Goal: Transaction & Acquisition: Purchase product/service

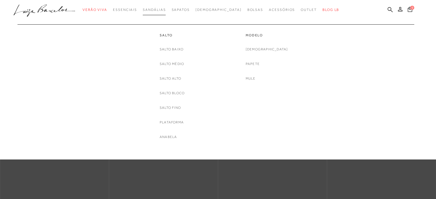
click at [166, 7] on link "Sandálias" at bounding box center [154, 10] width 23 height 11
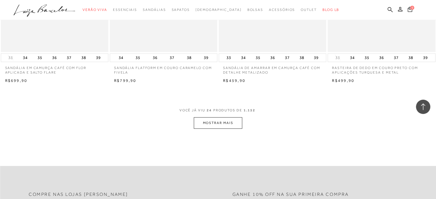
scroll to position [1145, 0]
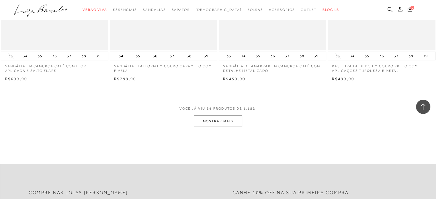
click at [230, 121] on button "MOSTRAR MAIS" at bounding box center [218, 121] width 48 height 11
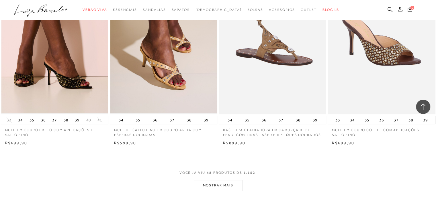
scroll to position [2367, 0]
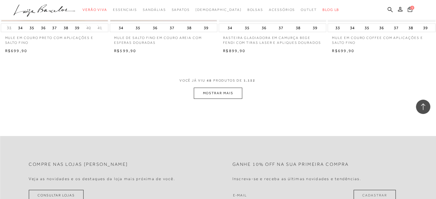
click at [227, 94] on button "MOSTRAR MAIS" at bounding box center [218, 93] width 48 height 11
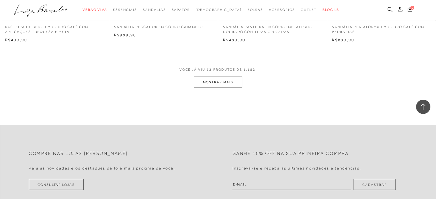
scroll to position [3562, 0]
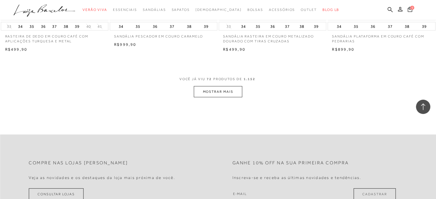
click at [228, 94] on button "MOSTRAR MAIS" at bounding box center [218, 91] width 48 height 11
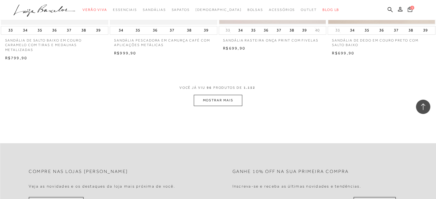
scroll to position [4744, 0]
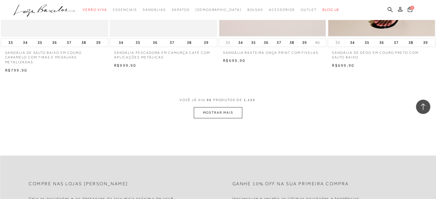
click at [224, 114] on button "MOSTRAR MAIS" at bounding box center [218, 112] width 48 height 11
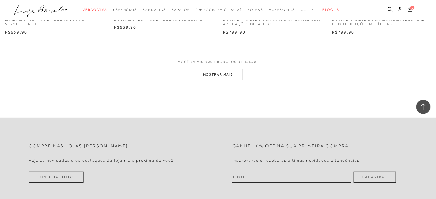
scroll to position [5987, 0]
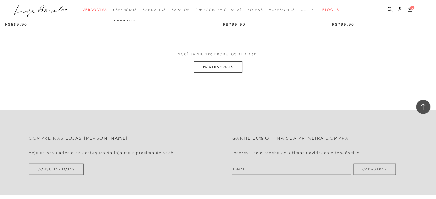
click at [228, 69] on button "MOSTRAR MAIS" at bounding box center [218, 66] width 48 height 11
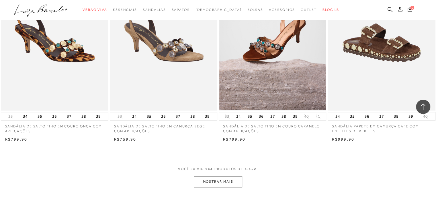
scroll to position [7075, 0]
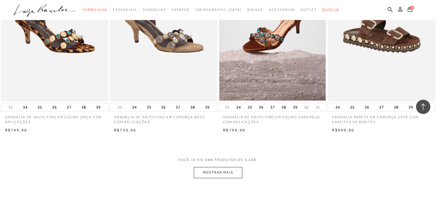
click at [231, 174] on button "MOSTRAR MAIS" at bounding box center [218, 172] width 48 height 11
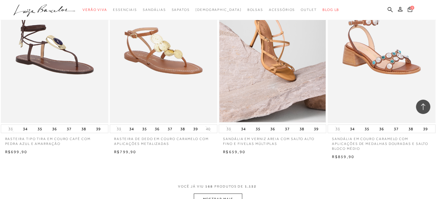
scroll to position [8257, 0]
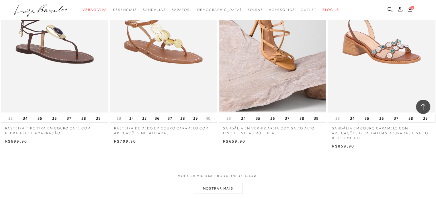
click at [215, 186] on button "MOSTRAR MAIS" at bounding box center [218, 188] width 48 height 11
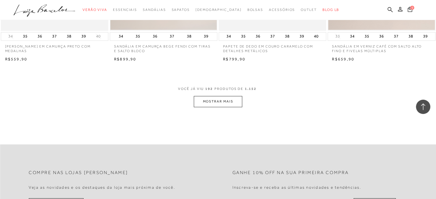
scroll to position [9550, 0]
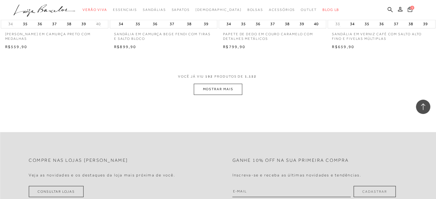
click at [221, 93] on button "MOSTRAR MAIS" at bounding box center [218, 89] width 48 height 11
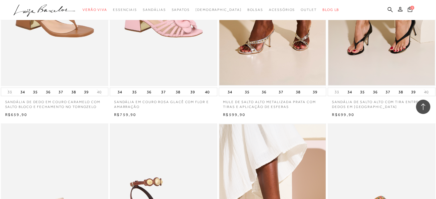
scroll to position [10650, 0]
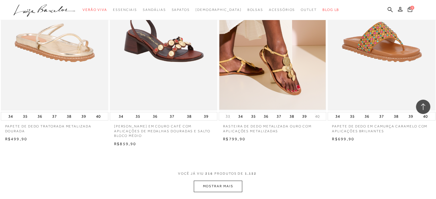
click at [231, 182] on button "MOSTRAR MAIS" at bounding box center [218, 186] width 48 height 11
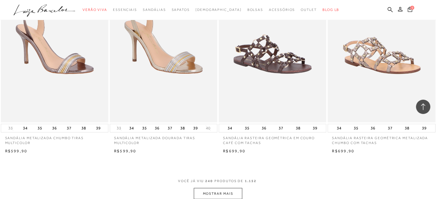
scroll to position [11852, 0]
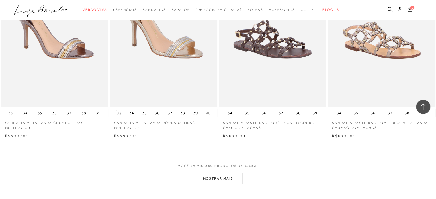
click at [226, 173] on button "MOSTRAR MAIS" at bounding box center [218, 178] width 48 height 11
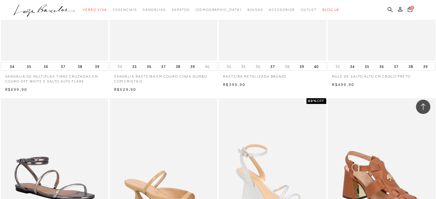
scroll to position [13073, 0]
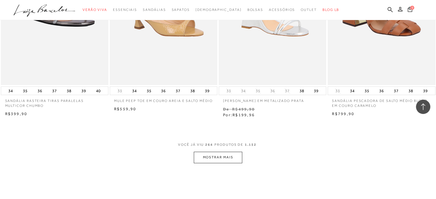
click at [233, 155] on button "MOSTRAR MAIS" at bounding box center [218, 157] width 48 height 11
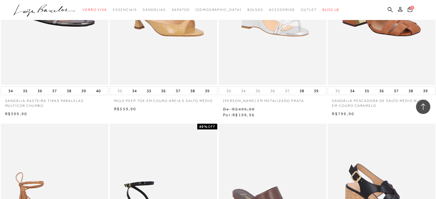
scroll to position [13073, 0]
